Goal: Task Accomplishment & Management: Manage account settings

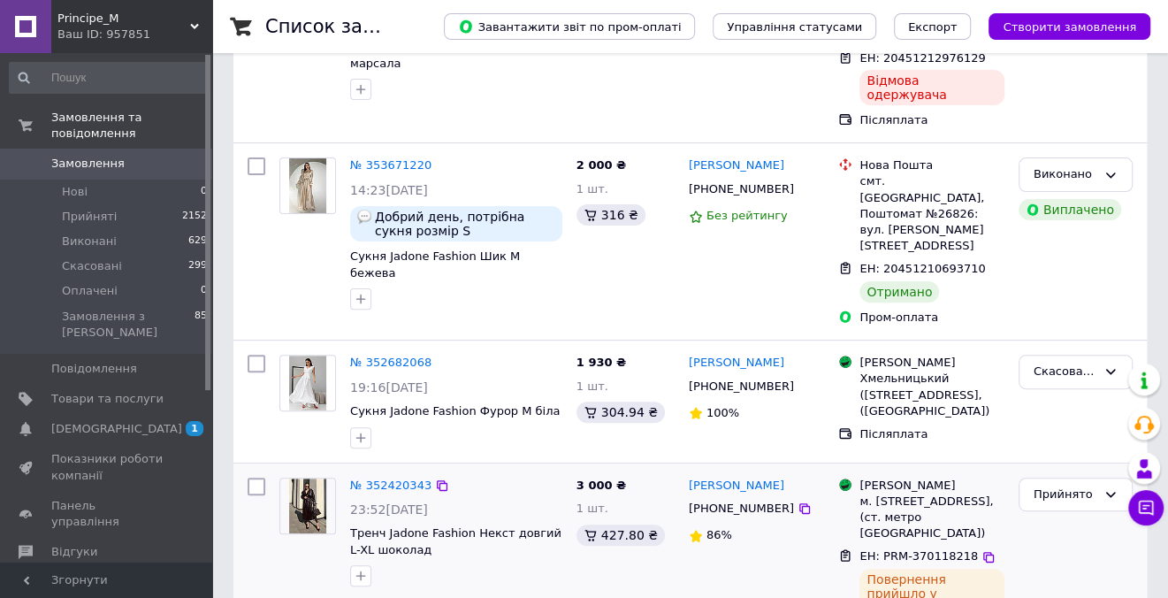
scroll to position [321, 0]
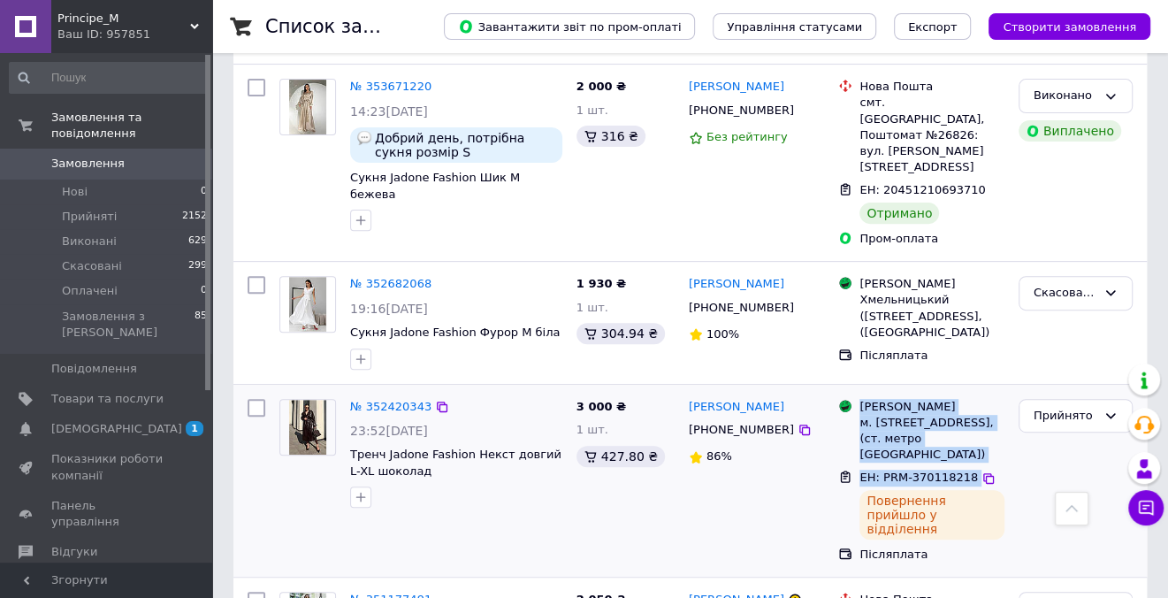
drag, startPoint x: 891, startPoint y: 371, endPoint x: 992, endPoint y: 439, distance: 121.9
click at [992, 433] on ul "Магазини Rozetka м. [STREET_ADDRESS], (ст. метро [GEOGRAPHIC_DATA]) ЕН: PRM-370…" at bounding box center [920, 481] width 165 height 172
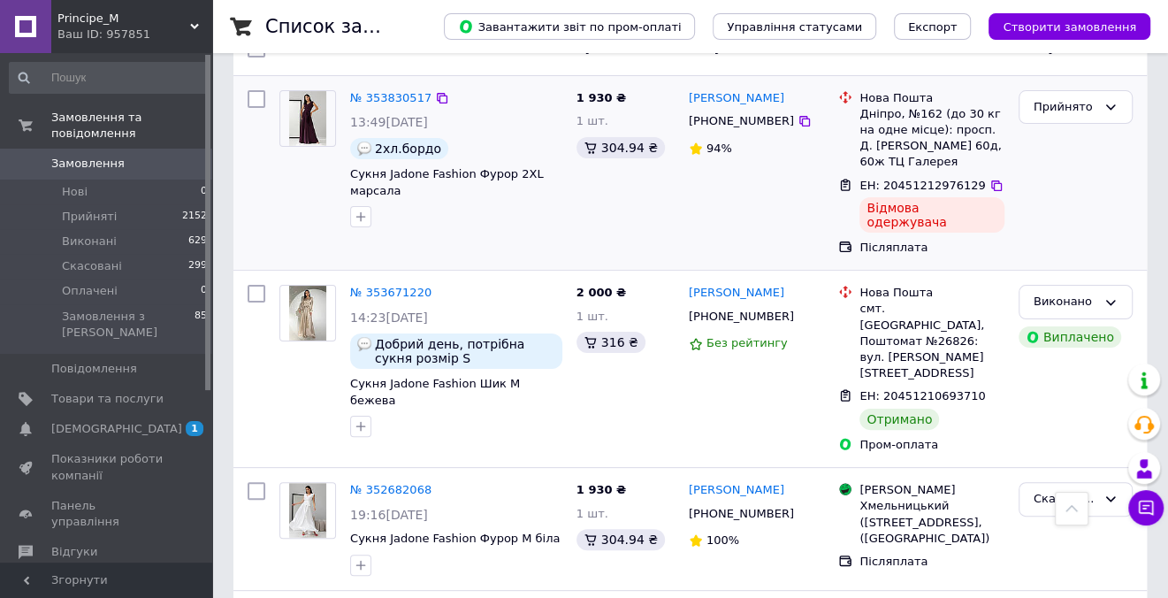
scroll to position [0, 0]
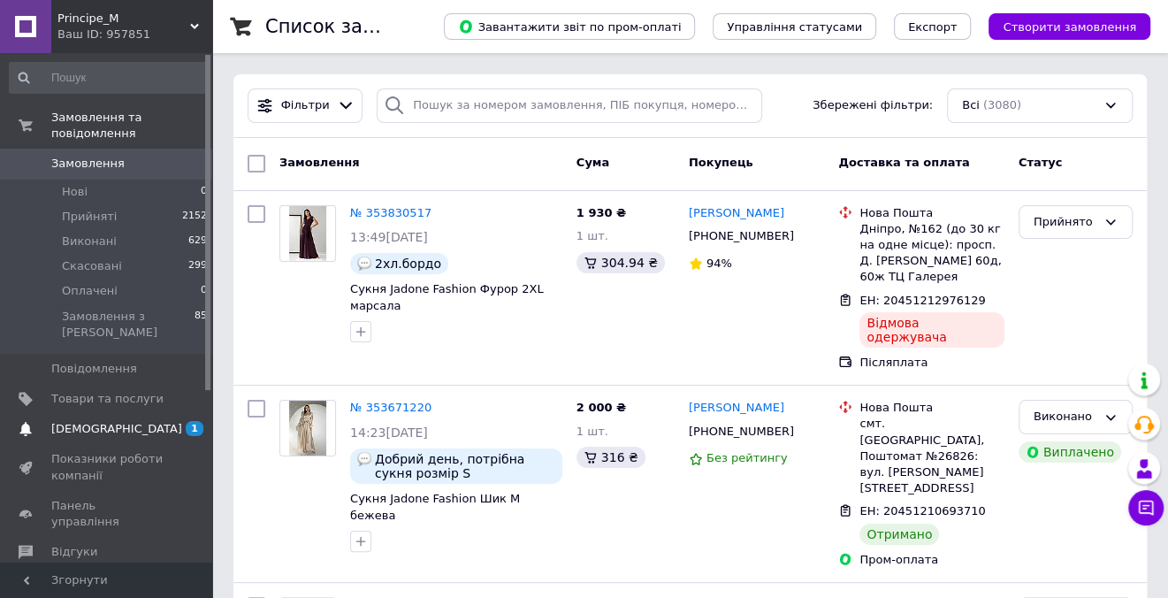
click at [151, 421] on span "[DEMOGRAPHIC_DATA]" at bounding box center [107, 429] width 112 height 16
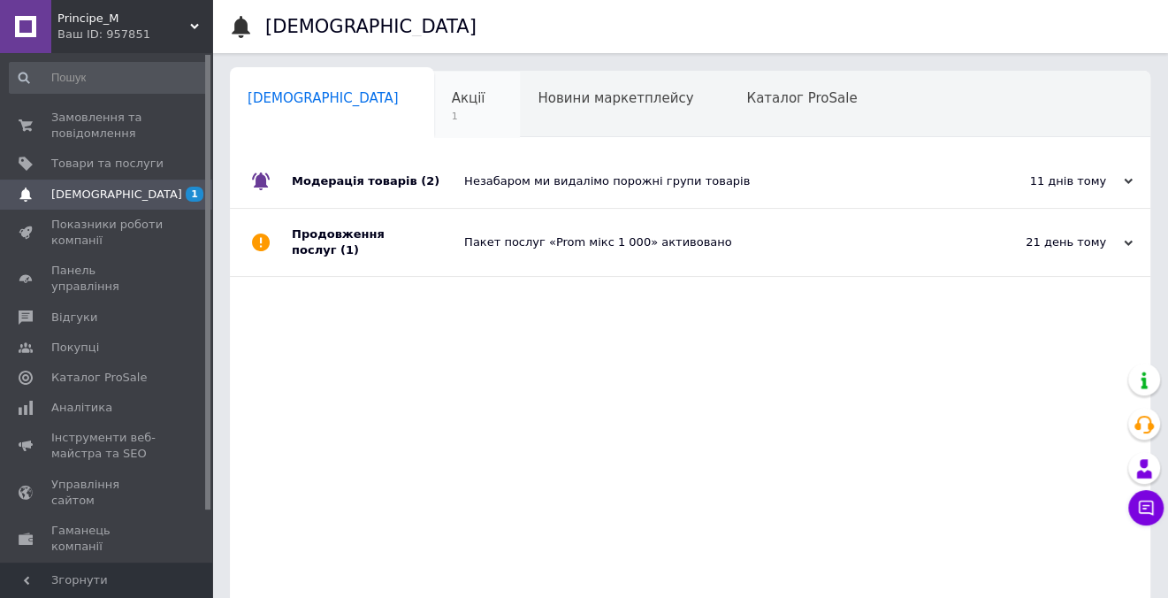
click at [452, 103] on span "Акції" at bounding box center [469, 98] width 34 height 16
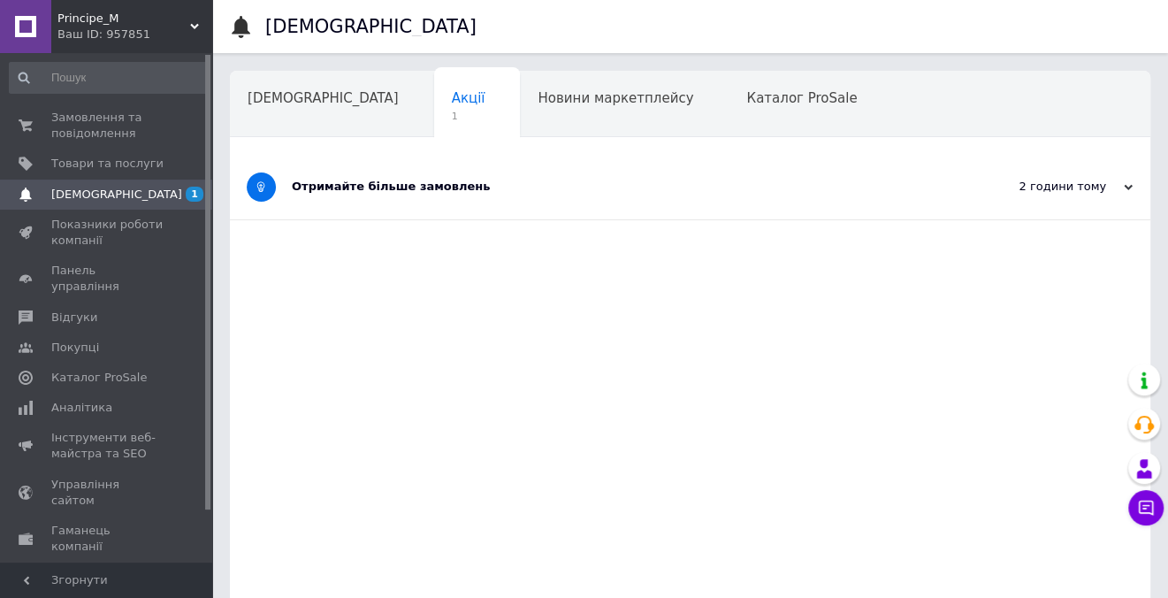
click at [576, 180] on div "Отримайте більше замовлень" at bounding box center [624, 187] width 664 height 16
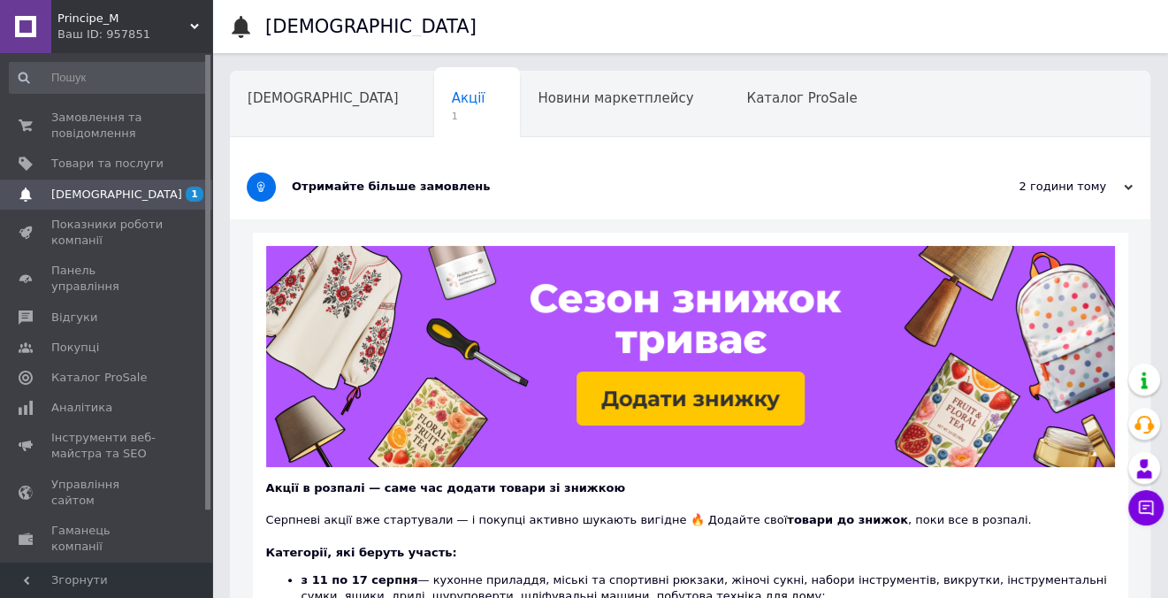
click at [161, 204] on link "[DEMOGRAPHIC_DATA] 1" at bounding box center [109, 195] width 218 height 30
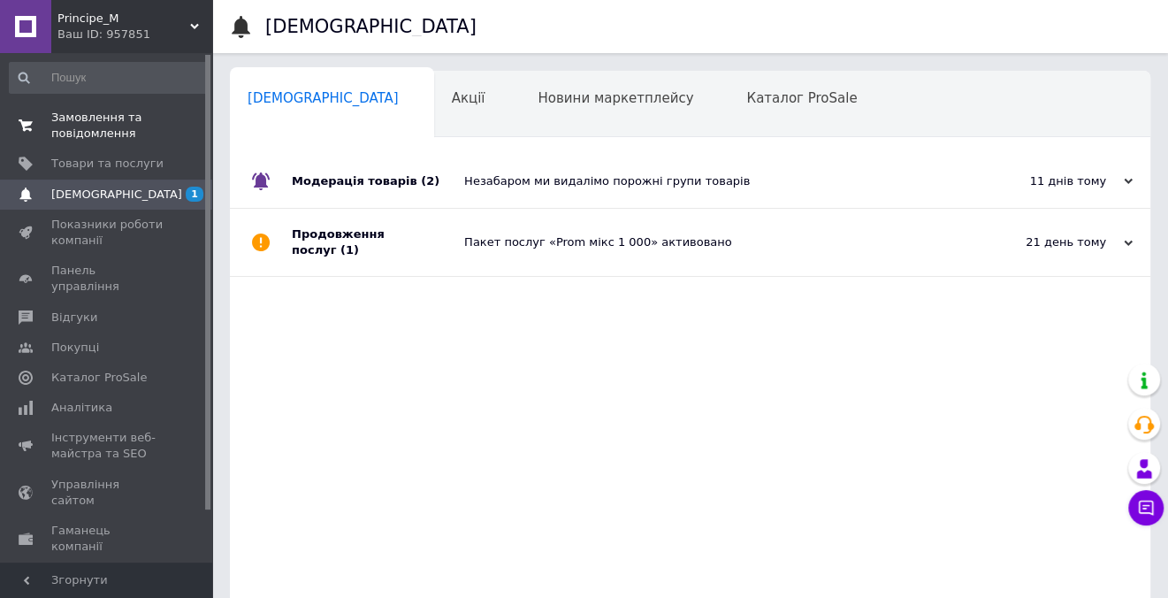
click at [99, 132] on span "Замовлення та повідомлення" at bounding box center [107, 126] width 112 height 32
